Goal: Transaction & Acquisition: Purchase product/service

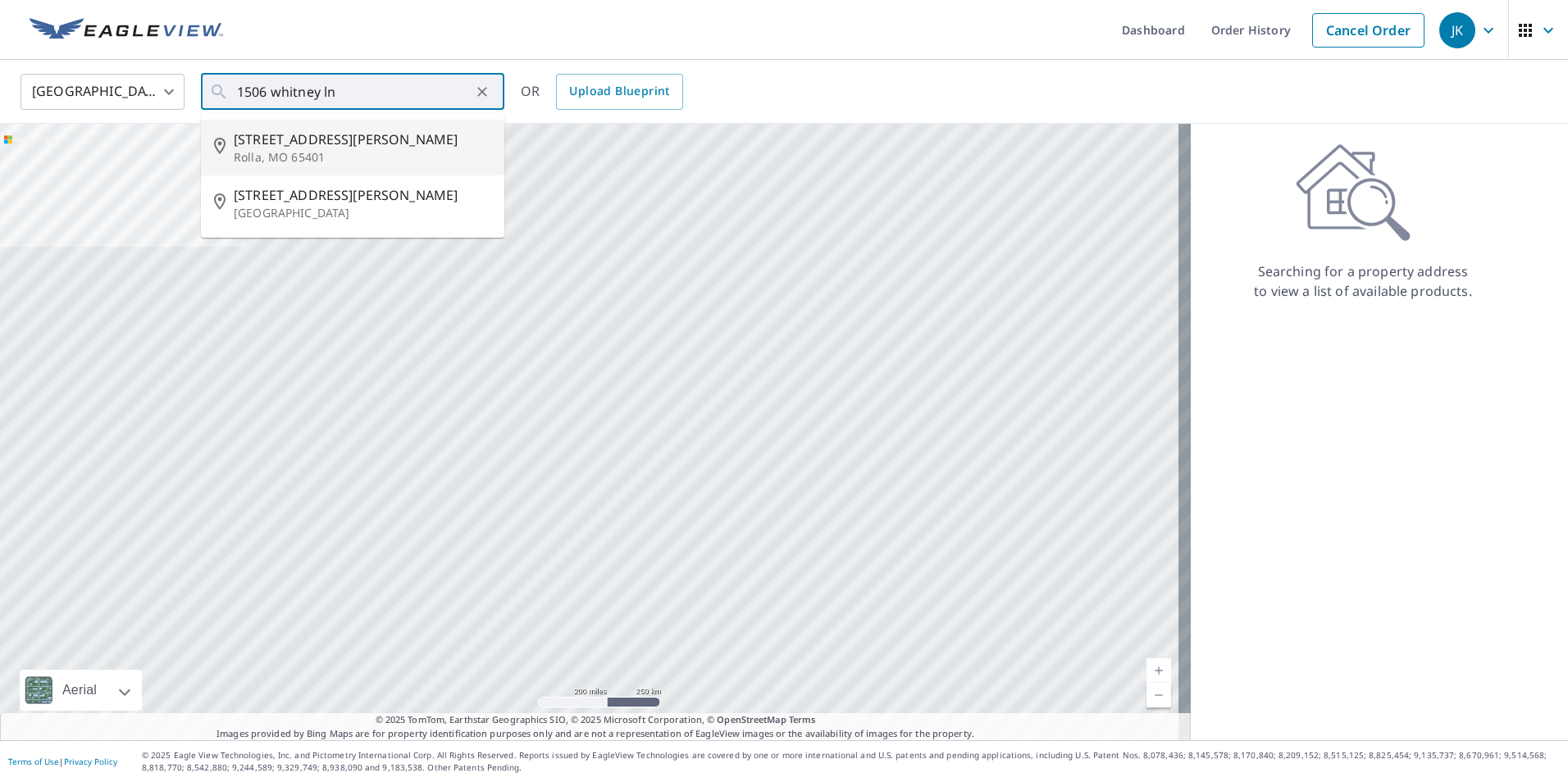
click at [317, 153] on p "Rolla, MO 65401" at bounding box center [362, 157] width 257 height 16
type input "1506 Whitney Ln Rolla, MO 65401"
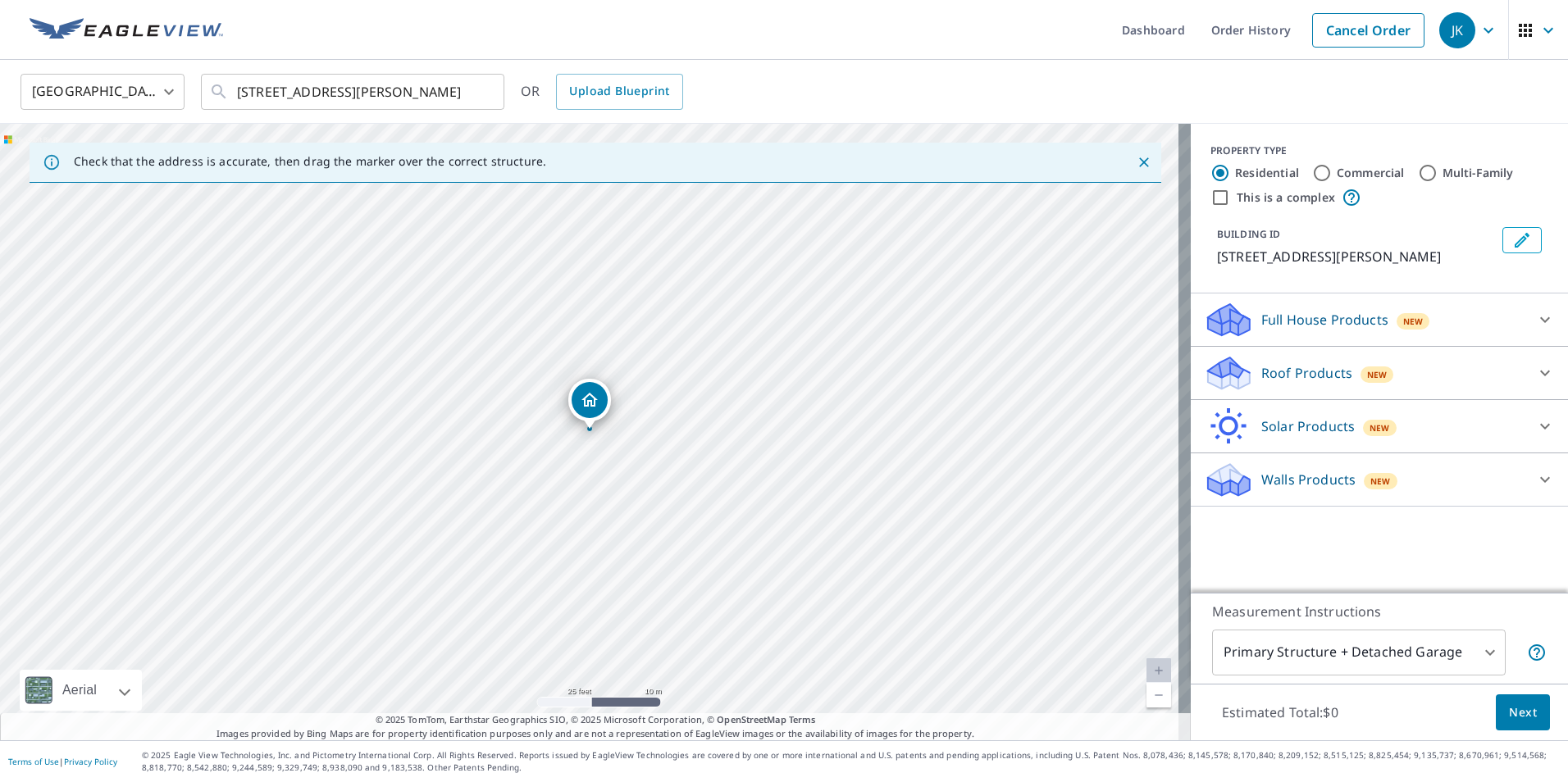
click at [1263, 384] on div "Roof Products New" at bounding box center [1365, 373] width 322 height 39
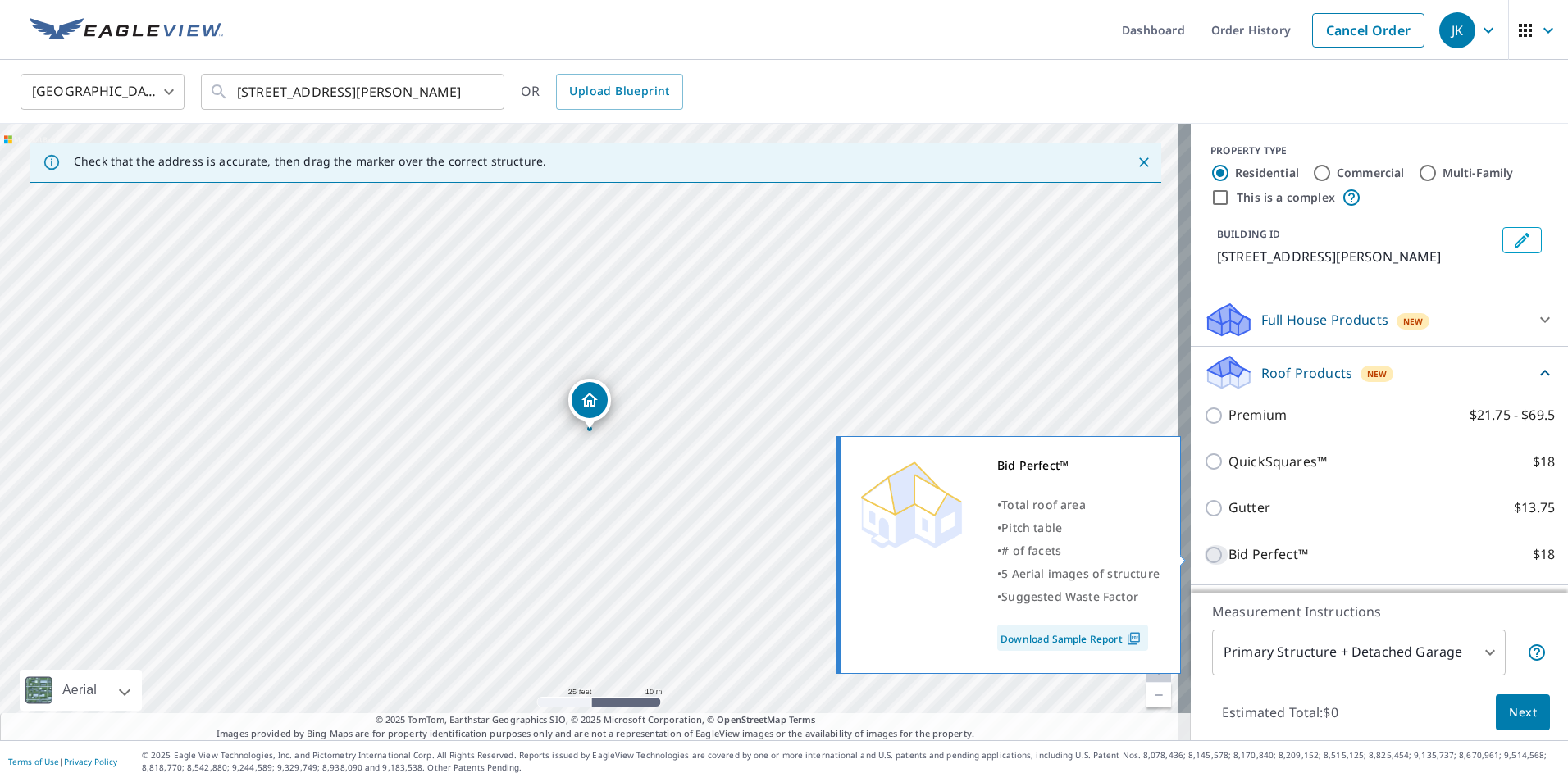
click at [1204, 554] on input "Bid Perfect™ $18" at bounding box center [1216, 555] width 24 height 20
checkbox input "true"
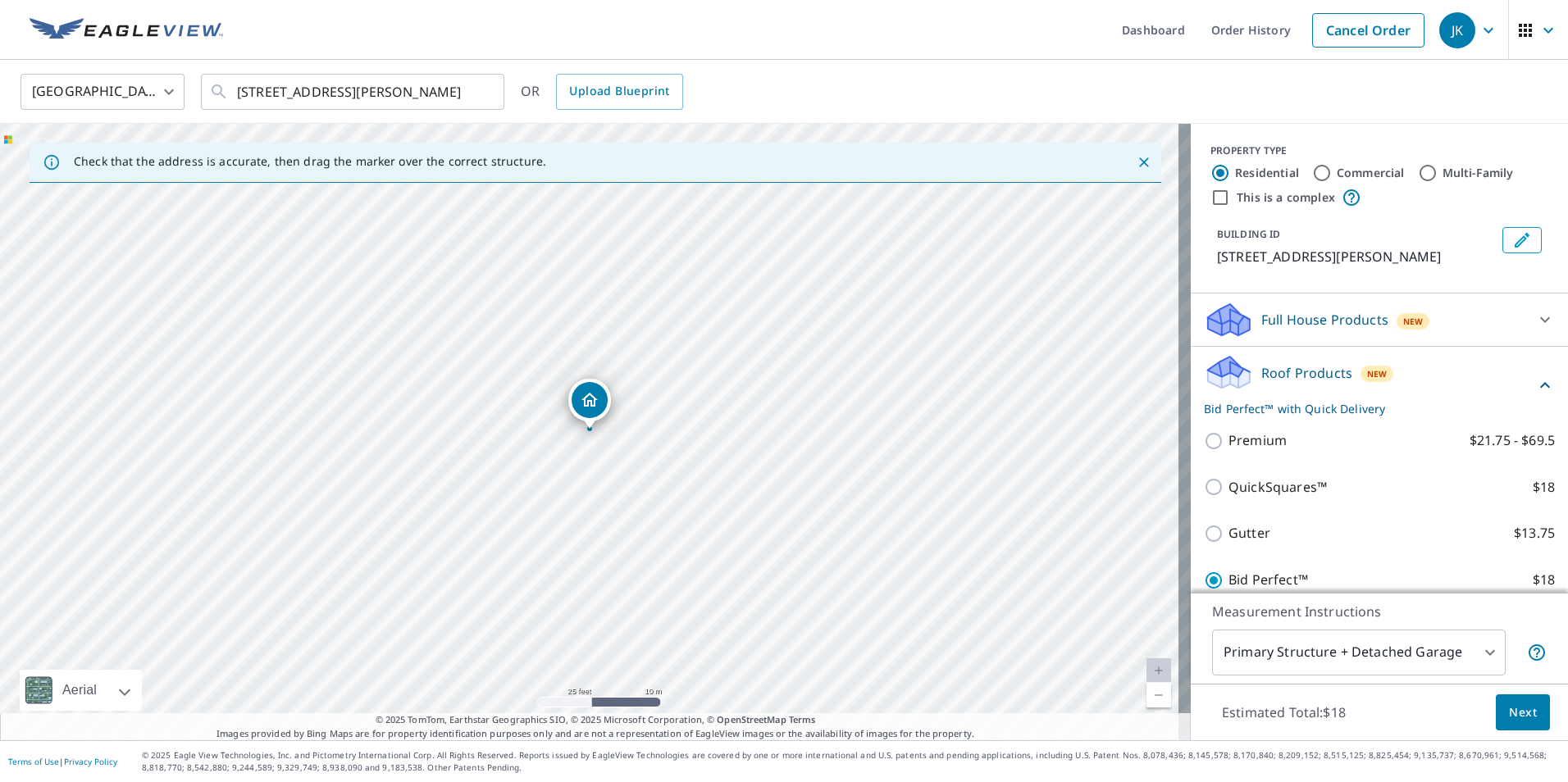
click at [1510, 706] on span "Next" at bounding box center [1523, 713] width 28 height 21
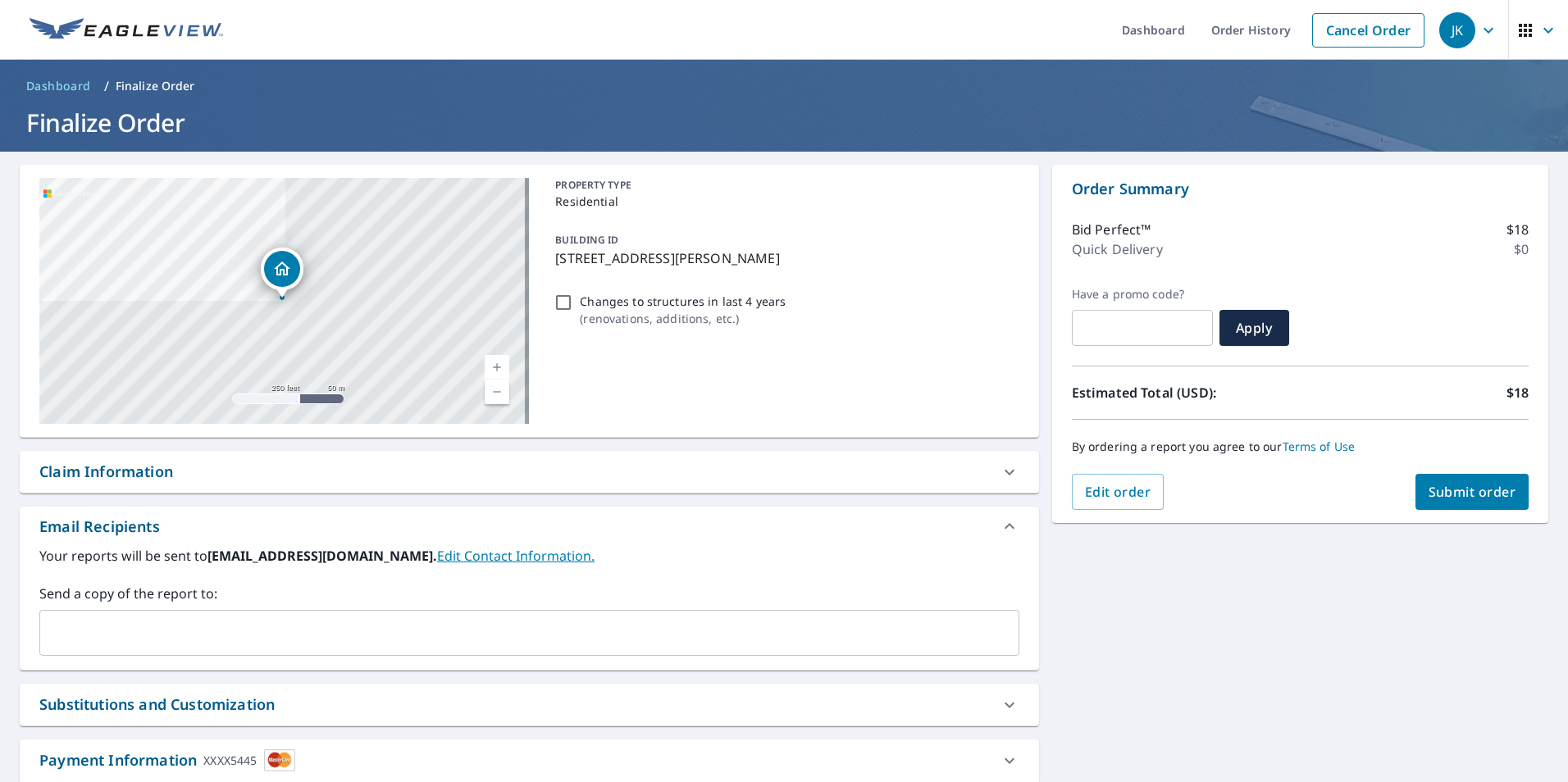
click at [1430, 491] on span "Submit order" at bounding box center [1473, 492] width 88 height 18
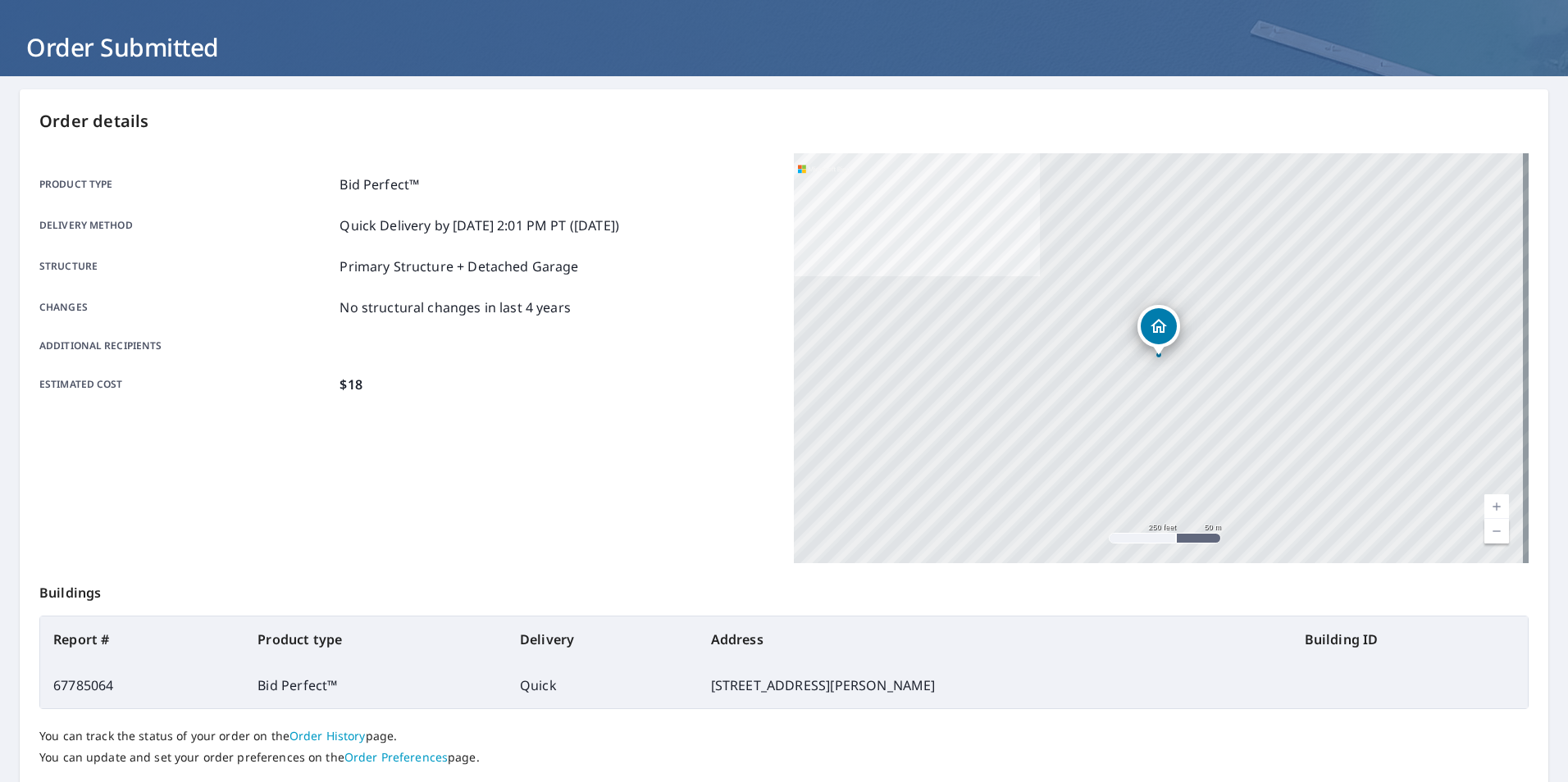
scroll to position [182, 0]
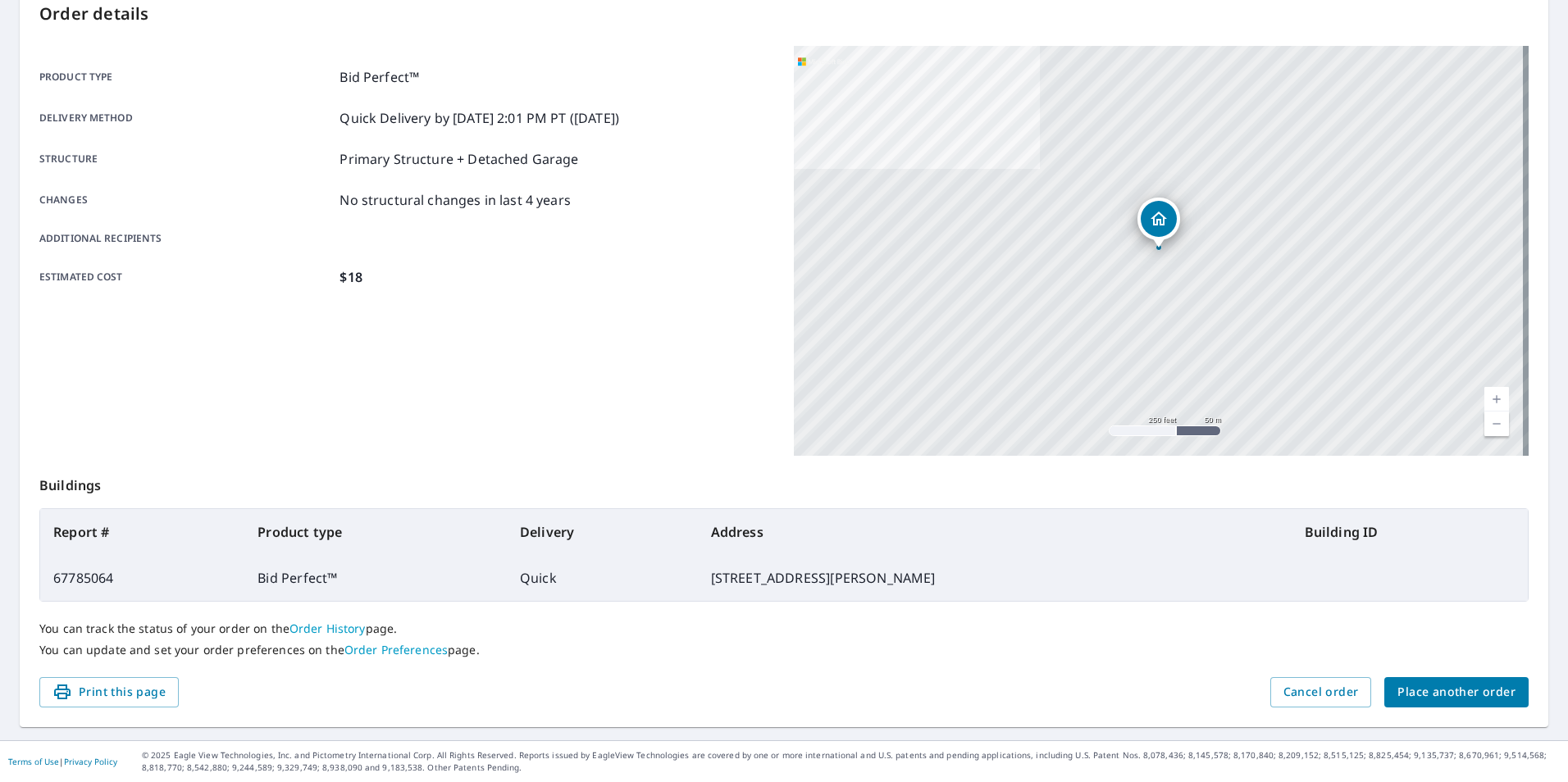
click at [1456, 694] on span "Place another order" at bounding box center [1456, 692] width 118 height 21
